Goal: Transaction & Acquisition: Purchase product/service

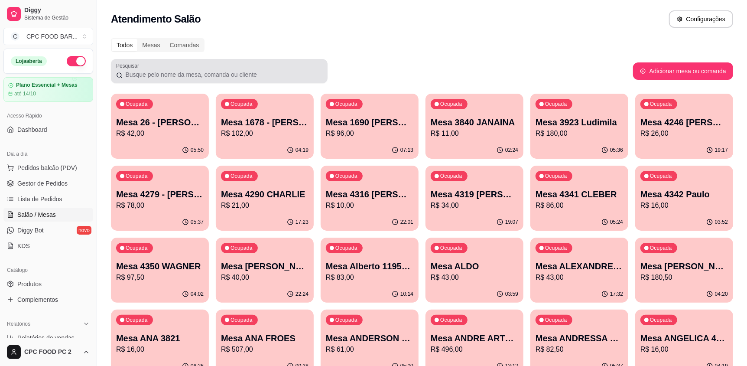
click at [133, 80] on div "Pesquisar" at bounding box center [219, 71] width 217 height 24
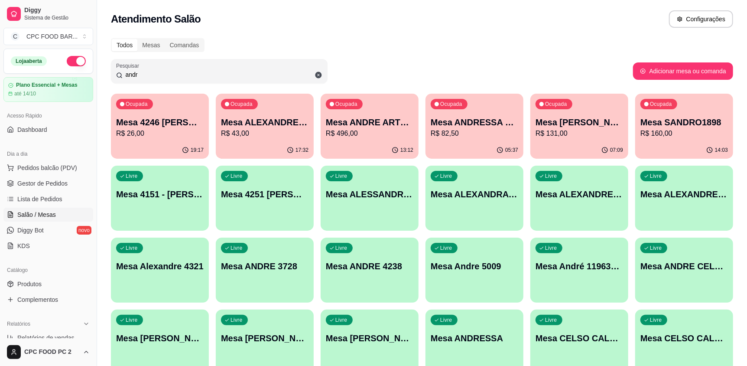
type input "andr"
click at [361, 117] on p "Mesa ANDRE ARTE [GEOGRAPHIC_DATA]" at bounding box center [369, 123] width 85 height 12
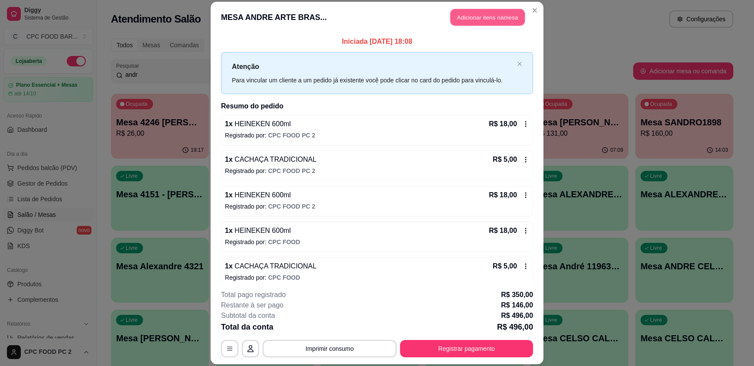
click at [463, 16] on button "Adicionar itens na mesa" at bounding box center [487, 17] width 74 height 17
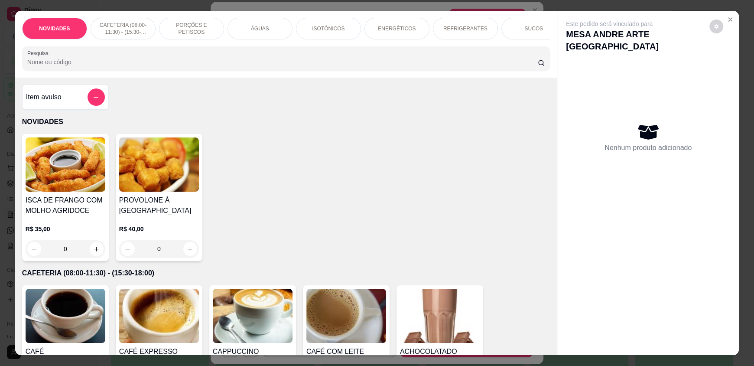
click at [340, 66] on input "Pesquisa" at bounding box center [282, 62] width 511 height 9
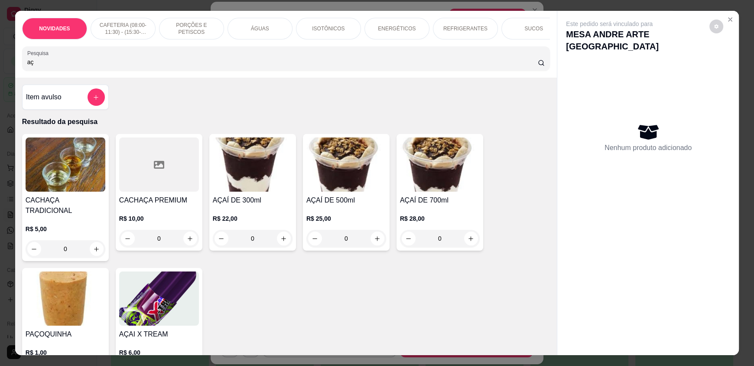
type input "aç"
click at [280, 244] on div "0" at bounding box center [253, 238] width 80 height 17
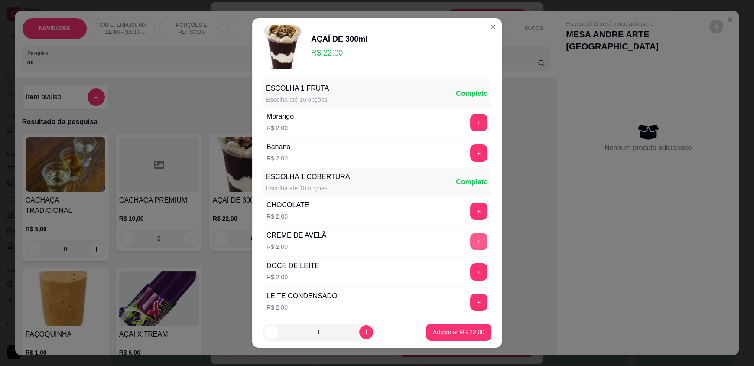
click at [470, 243] on button "+" at bounding box center [478, 241] width 17 height 17
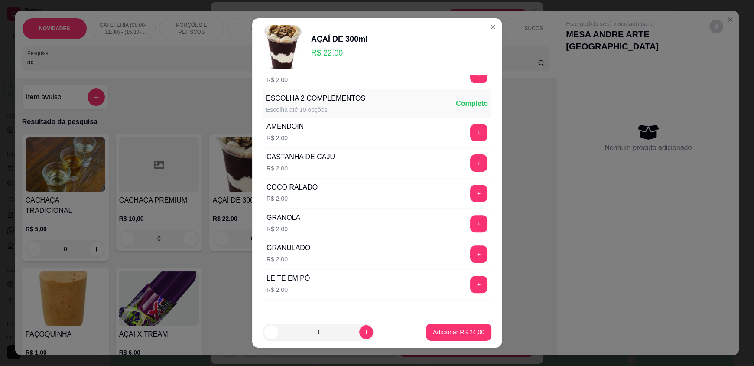
scroll to position [303, 0]
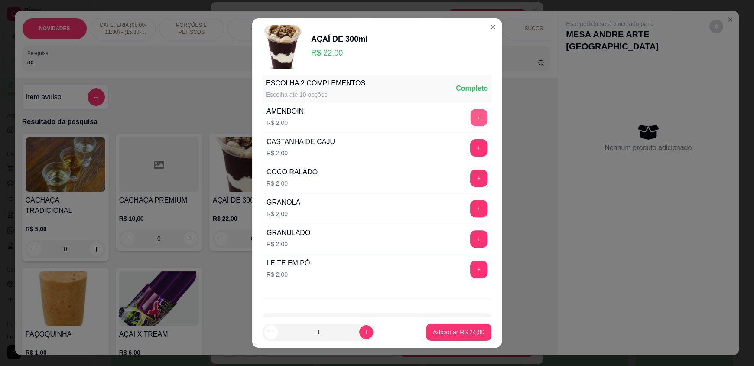
click at [470, 115] on button "+" at bounding box center [478, 117] width 17 height 17
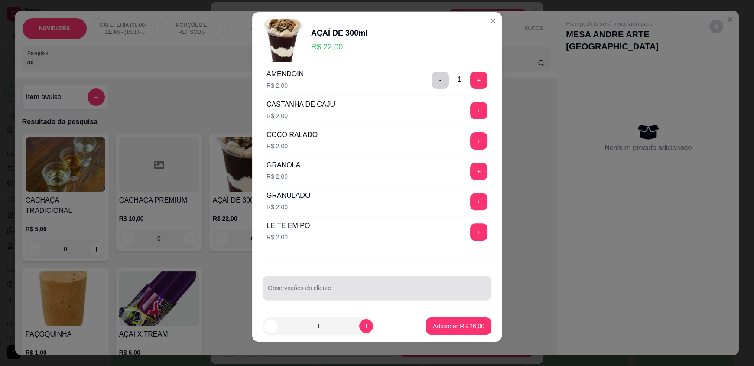
scroll to position [9, 0]
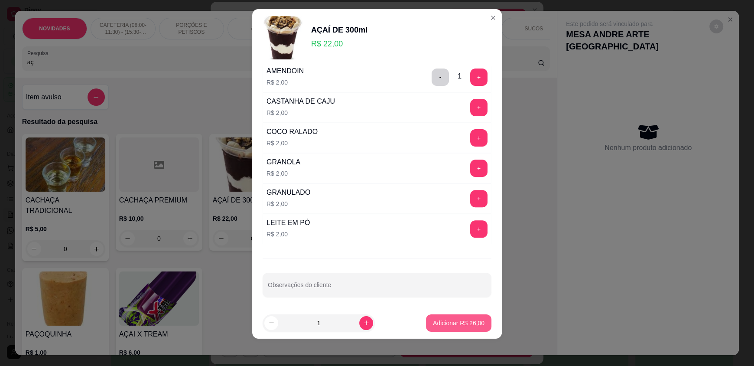
click at [436, 325] on p "Adicionar R$ 26,00" at bounding box center [459, 322] width 52 height 9
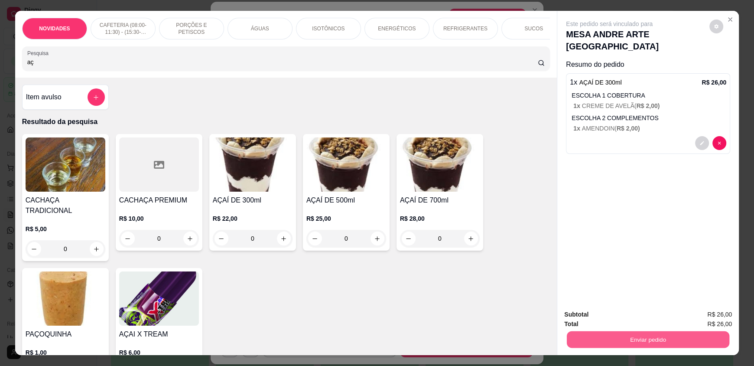
click at [612, 336] on button "Enviar pedido" at bounding box center [647, 338] width 162 height 17
click at [632, 319] on button "Registrar cliente" at bounding box center [650, 318] width 57 height 16
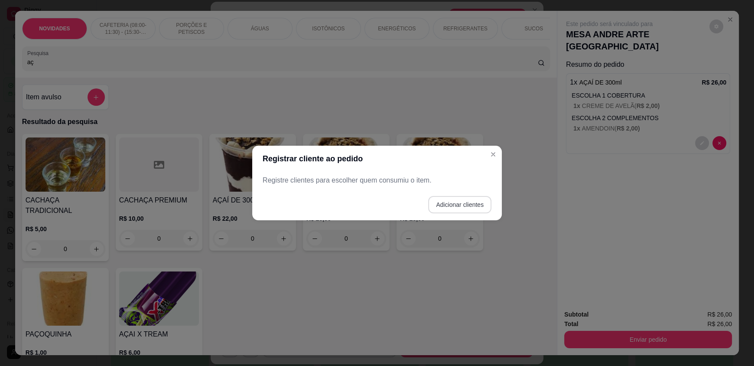
click at [462, 204] on button "Adicionar clientes" at bounding box center [459, 204] width 63 height 17
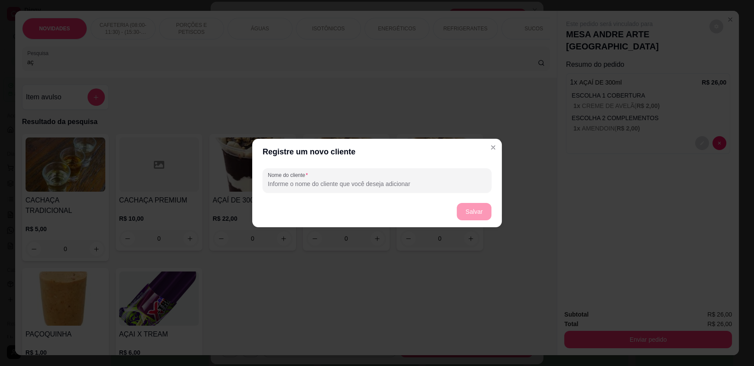
click at [462, 208] on footer "Salvar" at bounding box center [376, 211] width 249 height 31
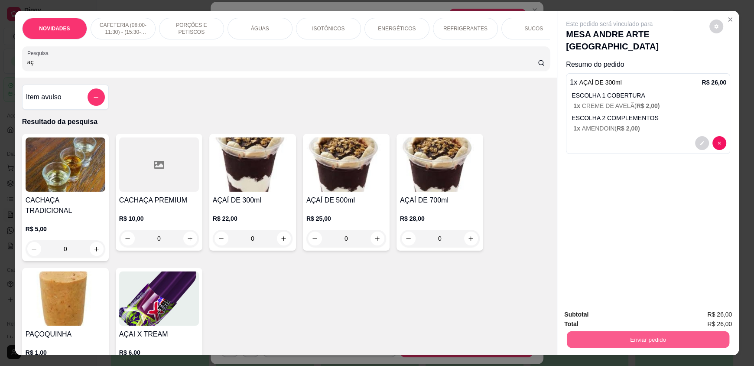
click at [619, 335] on button "Enviar pedido" at bounding box center [647, 338] width 162 height 17
click at [638, 318] on button "Registrar cliente" at bounding box center [650, 318] width 57 height 16
